Goal: Find specific page/section: Find specific page/section

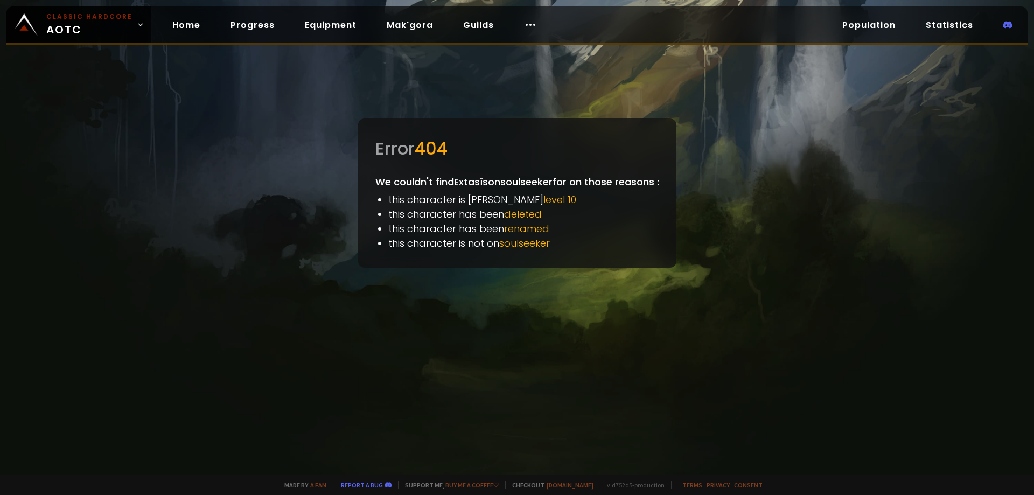
click at [516, 255] on div "Error 404 We couldn't find Extasïs on soulseeker for on those reasons : this ch…" at bounding box center [517, 192] width 318 height 149
